Goal: Task Accomplishment & Management: Complete application form

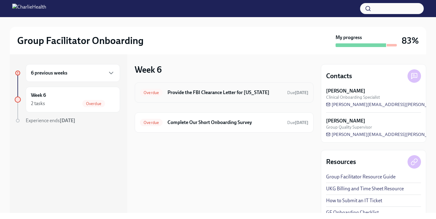
click at [244, 92] on h6 "Provide the FBI Clearance Letter for [US_STATE]" at bounding box center [224, 92] width 115 height 7
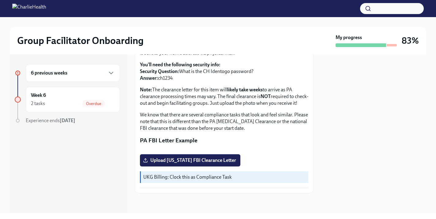
scroll to position [143, 0]
click at [196, 159] on span "Upload [US_STATE] FBI Clearance Letter" at bounding box center [190, 161] width 92 height 6
click at [0, 0] on input "Upload [US_STATE] FBI Clearance Letter" at bounding box center [0, 0] width 0 height 0
click at [196, 162] on span "Upload [US_STATE] FBI Clearance Letter" at bounding box center [190, 161] width 92 height 6
click at [0, 0] on input "Upload [US_STATE] FBI Clearance Letter" at bounding box center [0, 0] width 0 height 0
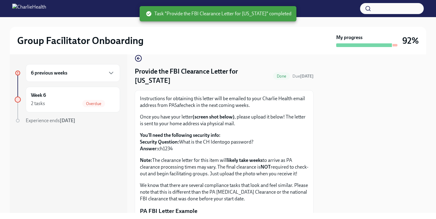
scroll to position [0, 0]
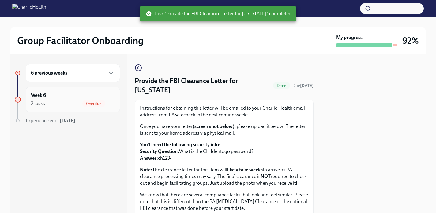
click at [70, 98] on div "Week 6 2 tasks Overdue" at bounding box center [73, 99] width 84 height 15
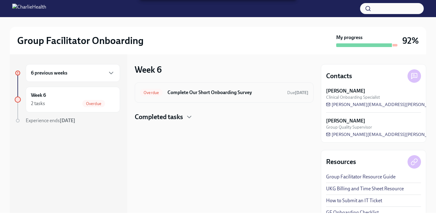
click at [153, 93] on span "Overdue" at bounding box center [151, 93] width 23 height 5
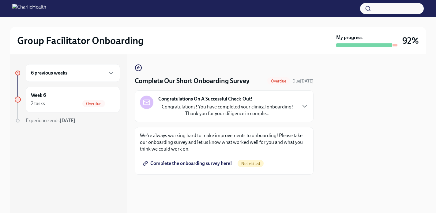
click at [170, 162] on span "Complete the onboarding survey here!" at bounding box center [188, 164] width 88 height 6
